Goal: Task Accomplishment & Management: Use online tool/utility

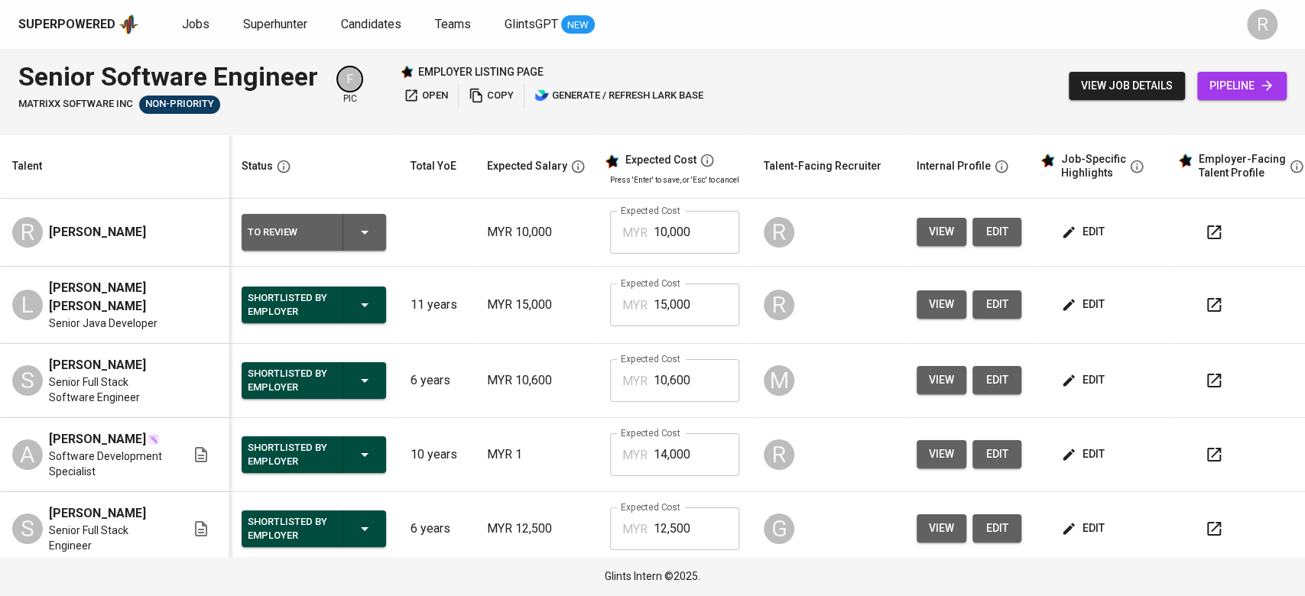
click at [1211, 239] on icon "button" at bounding box center [1214, 232] width 18 height 18
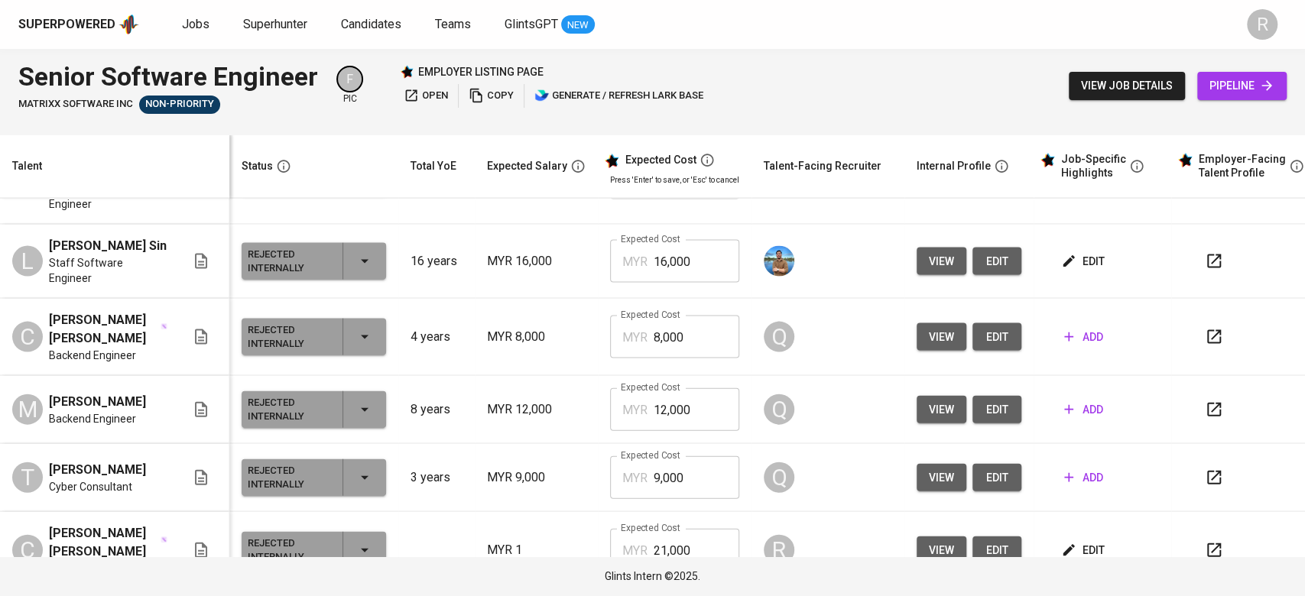
scroll to position [2242, 0]
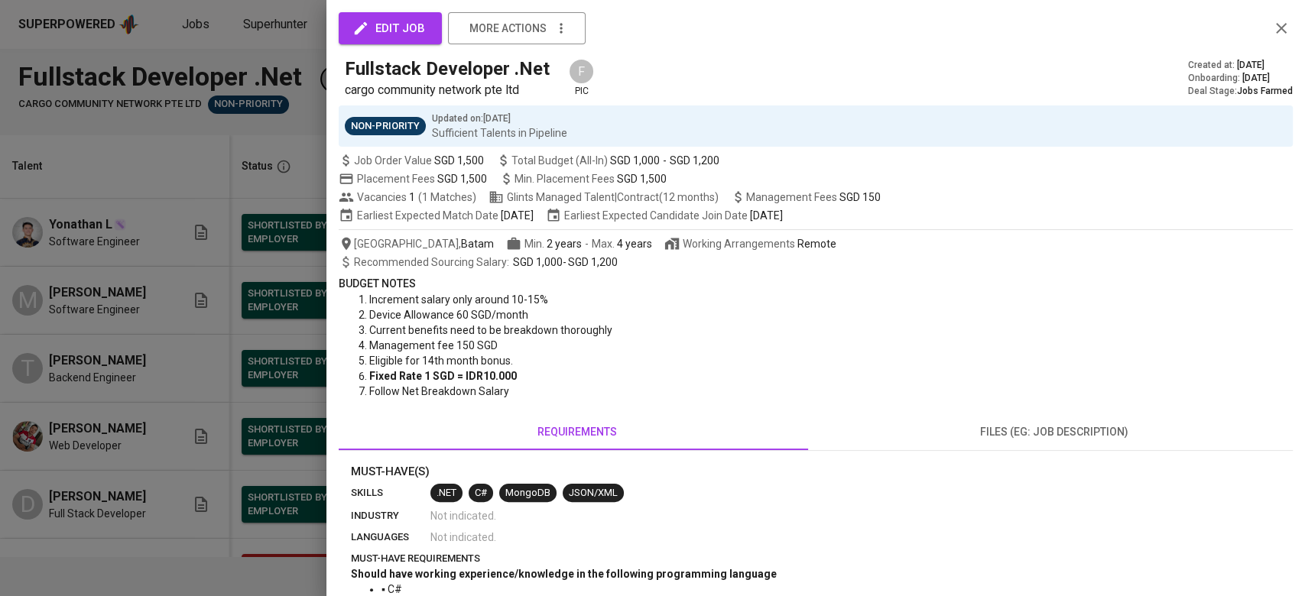
click at [93, 401] on div at bounding box center [652, 298] width 1305 height 596
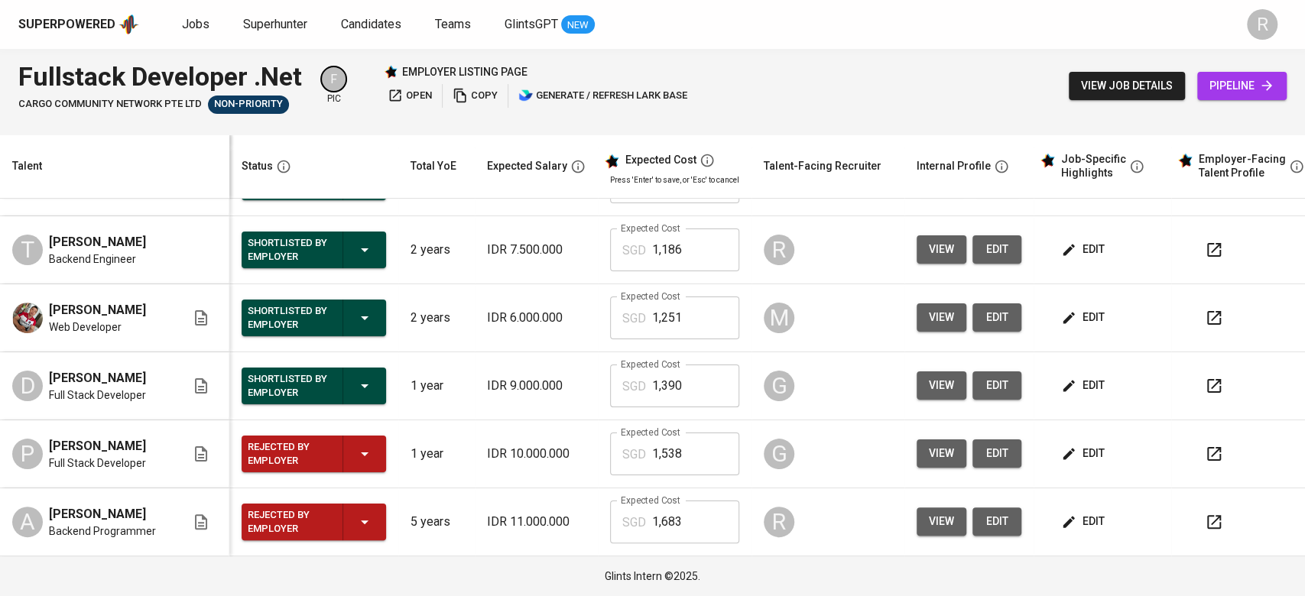
scroll to position [127, 0]
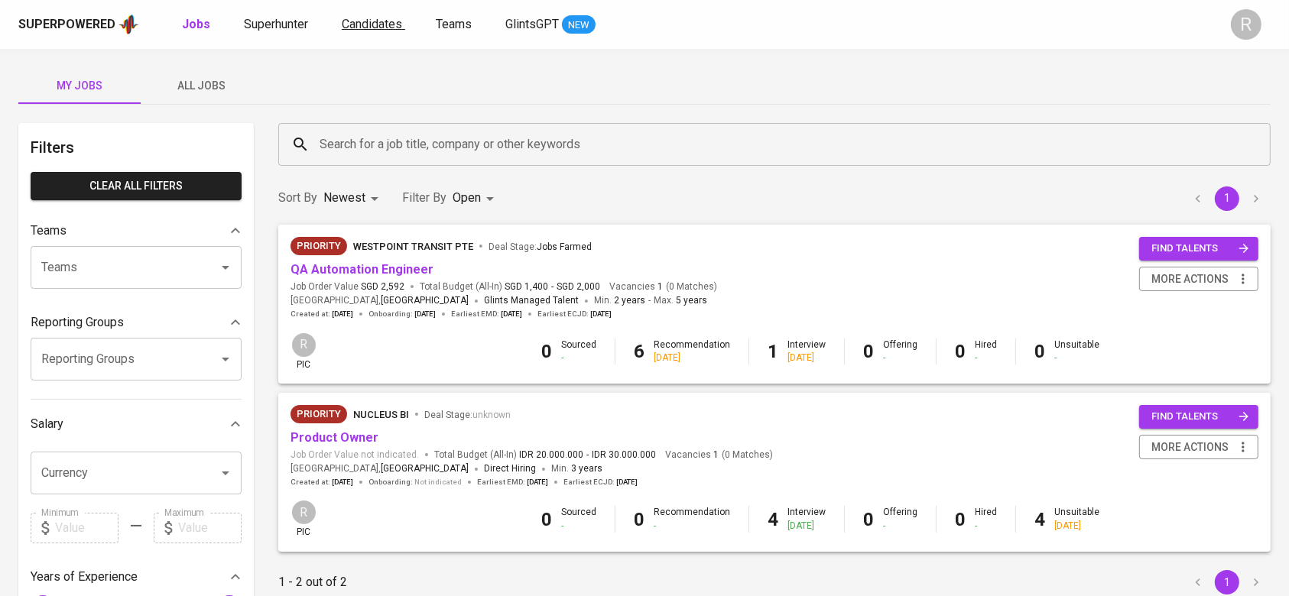
click at [368, 27] on span "Candidates" at bounding box center [372, 24] width 60 height 15
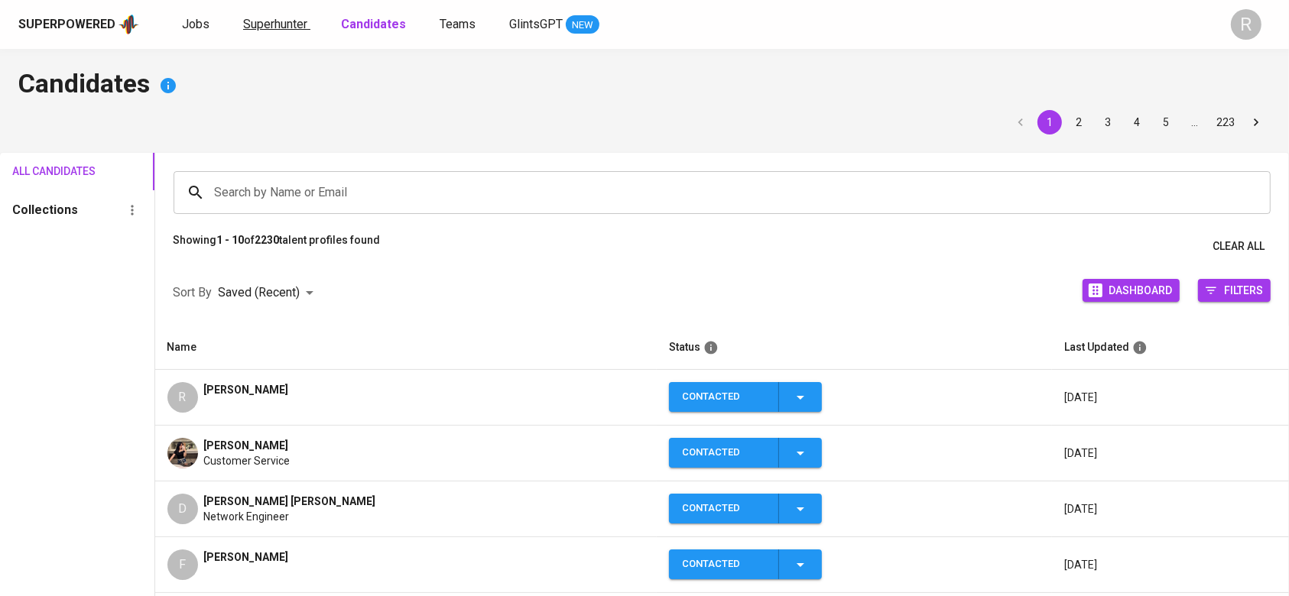
click at [297, 19] on span "Superhunter" at bounding box center [275, 24] width 64 height 15
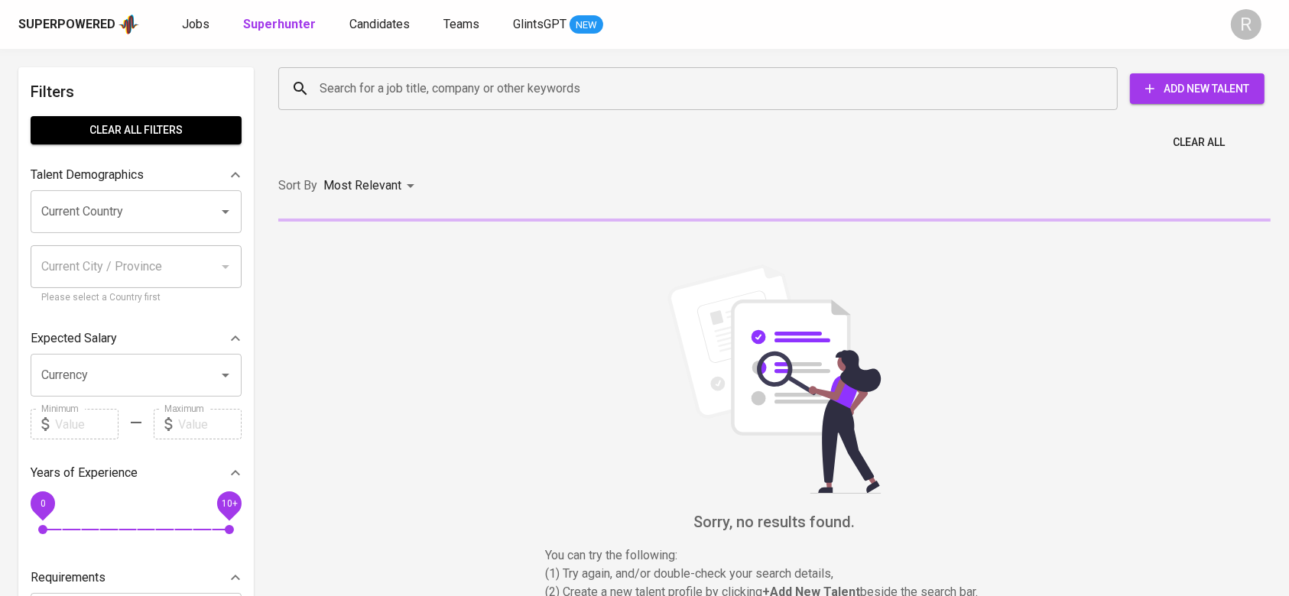
click at [345, 79] on input "Search for a job title, company or other keywords" at bounding box center [702, 88] width 772 height 29
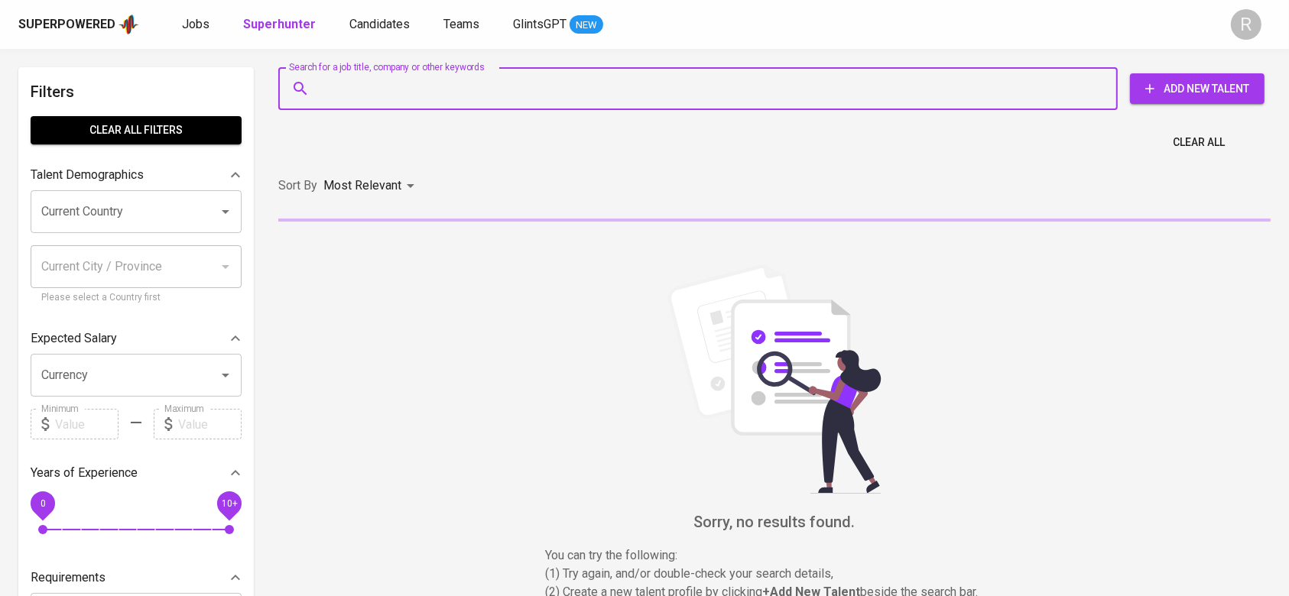
paste input "gamal.aziz1000@gmail.com"
type input "gamal.aziz1000@gmail.com"
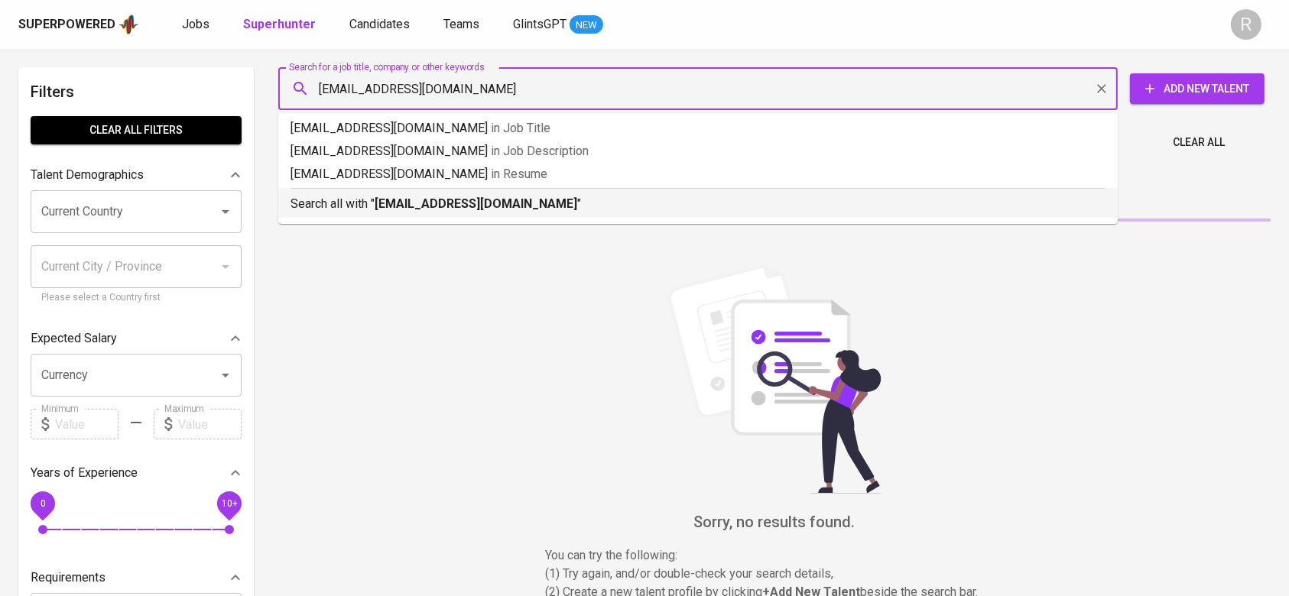
click at [389, 196] on b "gamal.aziz1000@gmail.com" at bounding box center [476, 203] width 203 height 15
